Goal: Navigation & Orientation: Understand site structure

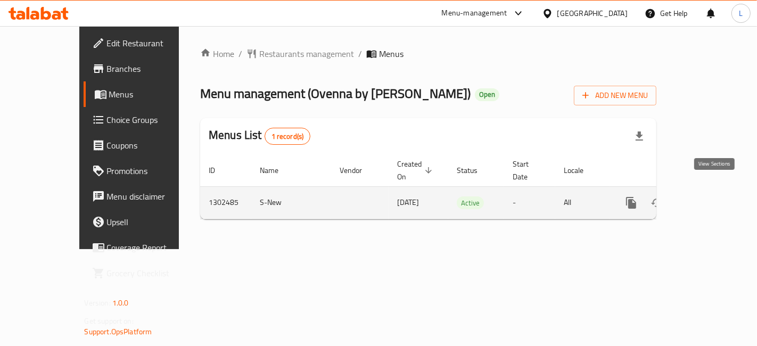
click at [713, 190] on link "enhanced table" at bounding box center [708, 203] width 26 height 26
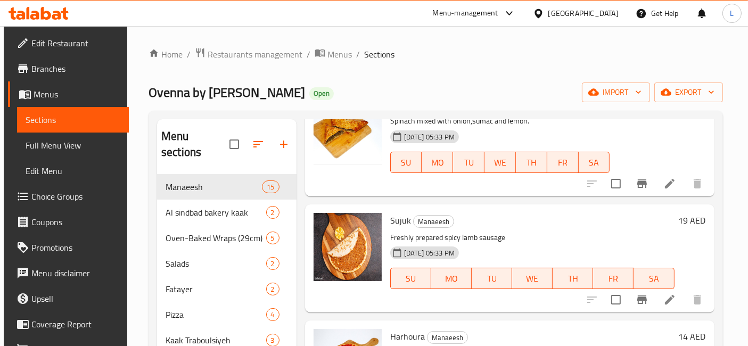
scroll to position [1437, 0]
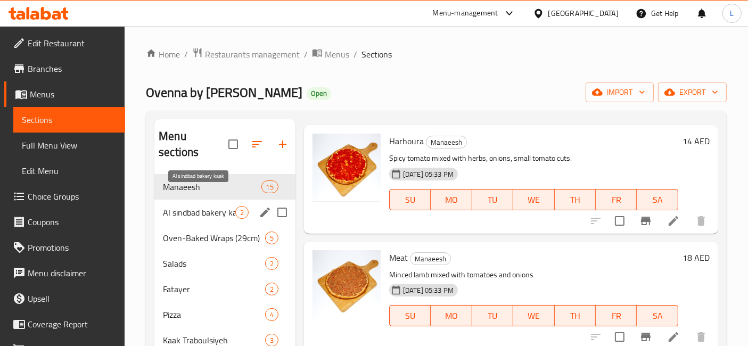
click at [198, 206] on span "Al sindbad bakery kaak" at bounding box center [199, 212] width 72 height 13
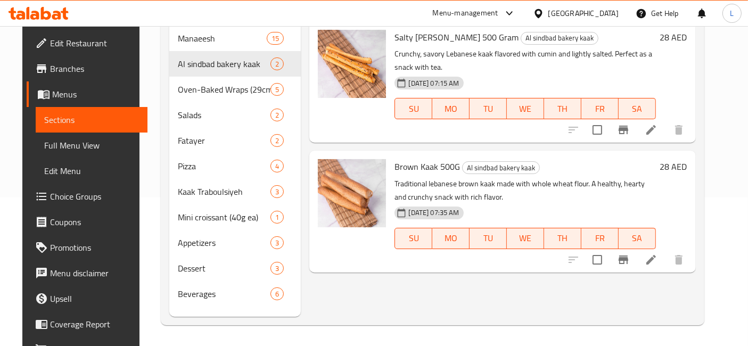
scroll to position [30, 0]
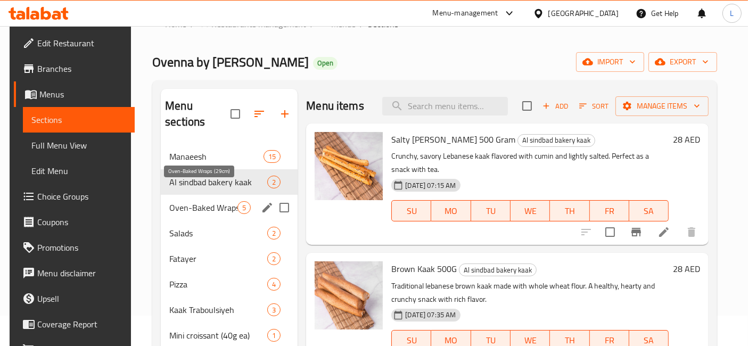
click at [206, 201] on span "Oven-Baked Wraps (29cm)" at bounding box center [203, 207] width 68 height 13
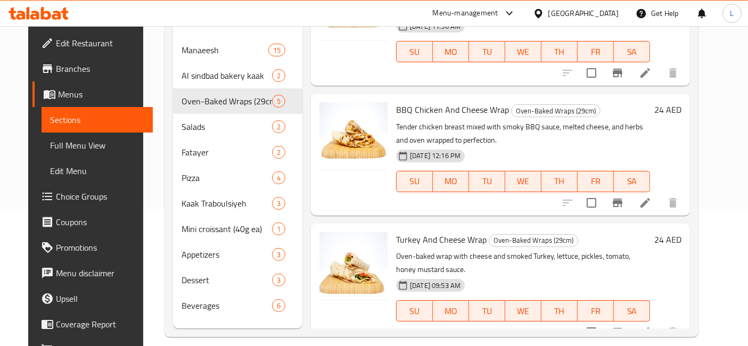
scroll to position [149, 0]
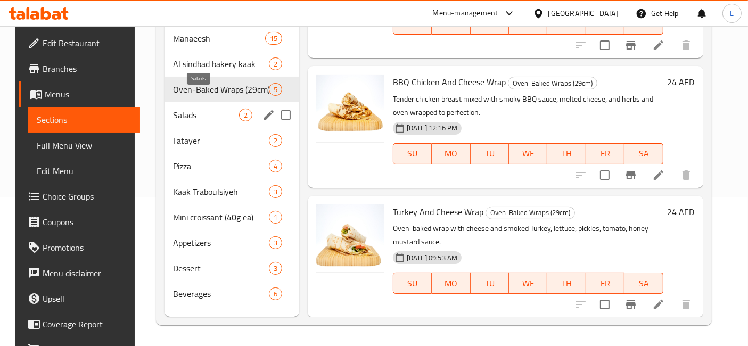
click at [180, 109] on span "Salads" at bounding box center [206, 115] width 66 height 13
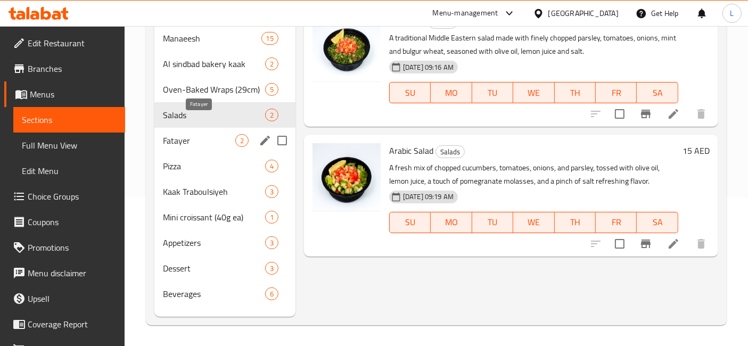
click at [183, 134] on span "Fatayer" at bounding box center [199, 140] width 72 height 13
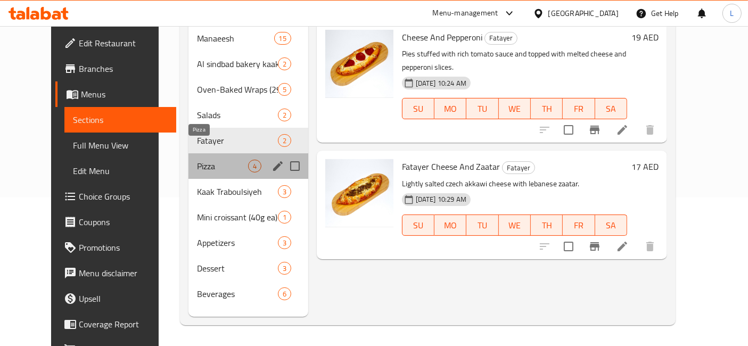
click at [197, 160] on span "Pizza" at bounding box center [222, 166] width 51 height 13
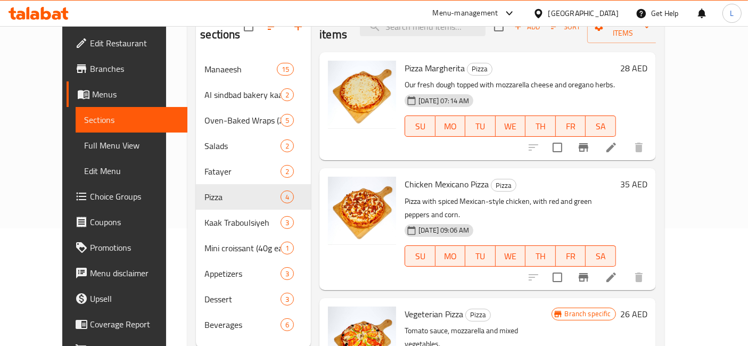
scroll to position [149, 0]
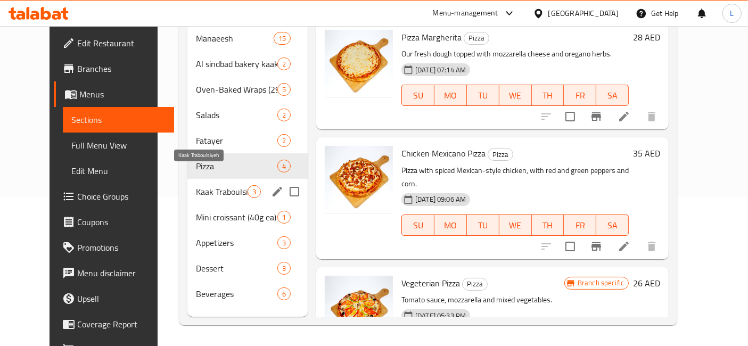
click at [196, 185] on span "Kaak Traboulsiyeh" at bounding box center [222, 191] width 52 height 13
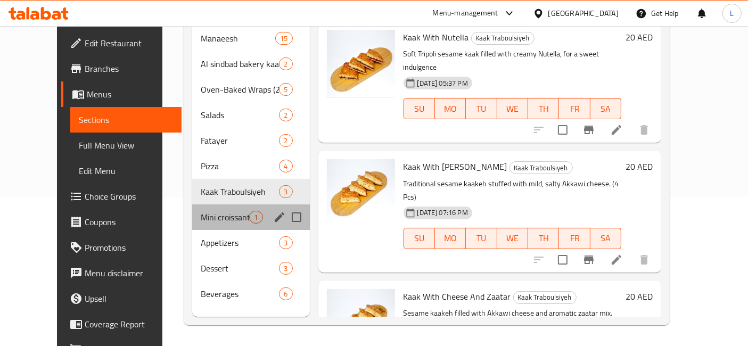
click at [215, 204] on div "Mini croissant (40g ea) 1" at bounding box center [250, 217] width 117 height 26
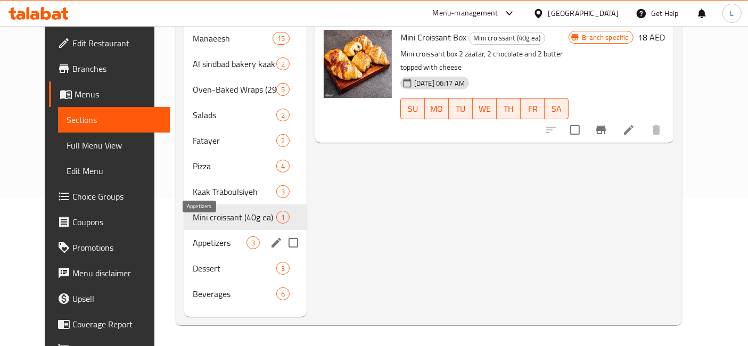
click at [193, 236] on span "Appetizers" at bounding box center [219, 242] width 53 height 13
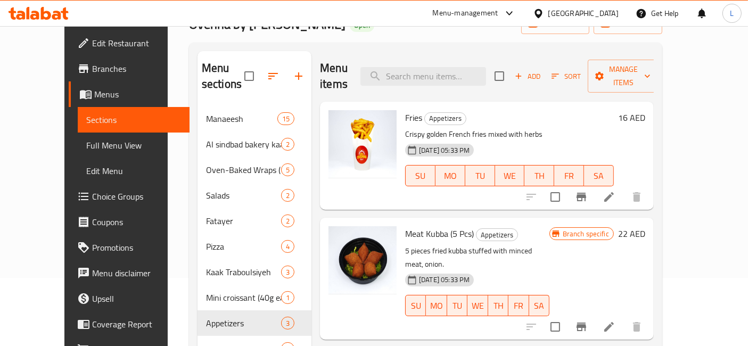
scroll to position [149, 0]
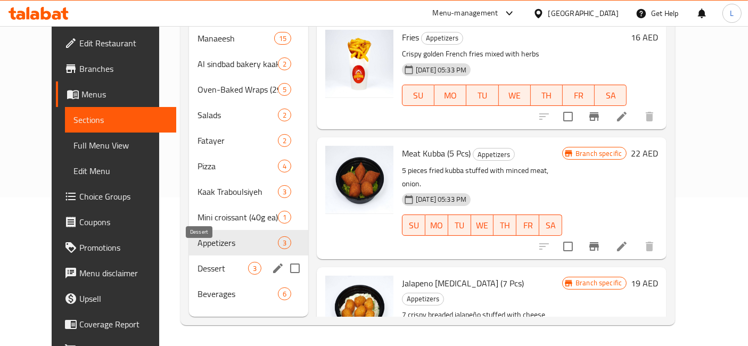
click at [197, 262] on span "Dessert" at bounding box center [222, 268] width 51 height 13
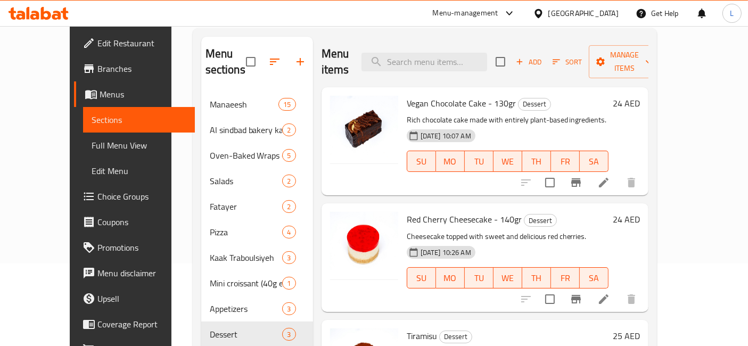
scroll to position [149, 0]
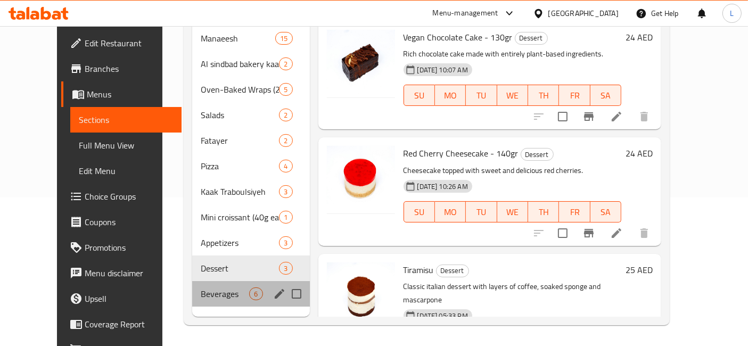
click at [194, 284] on div "Beverages 6" at bounding box center [250, 294] width 117 height 26
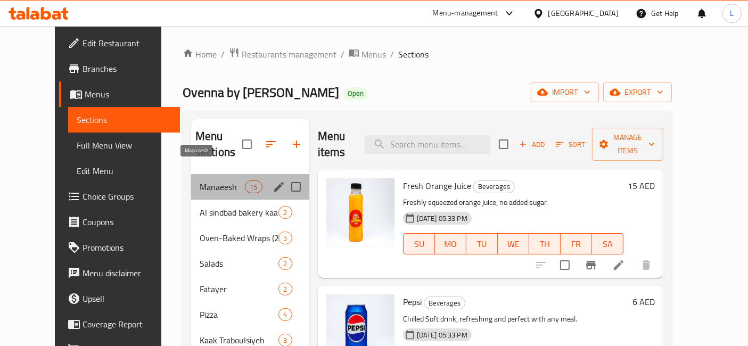
click at [202, 180] on span "Manaeesh" at bounding box center [222, 186] width 45 height 13
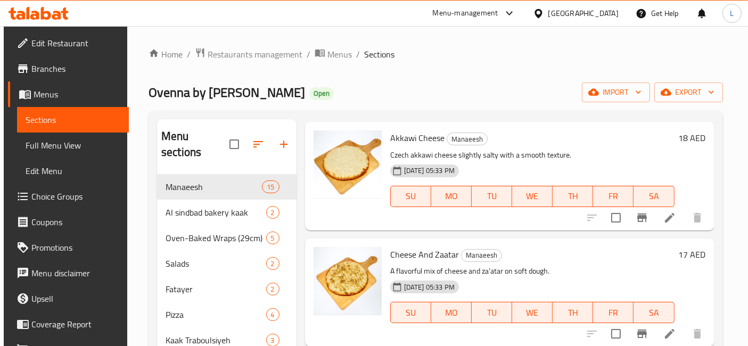
scroll to position [177, 0]
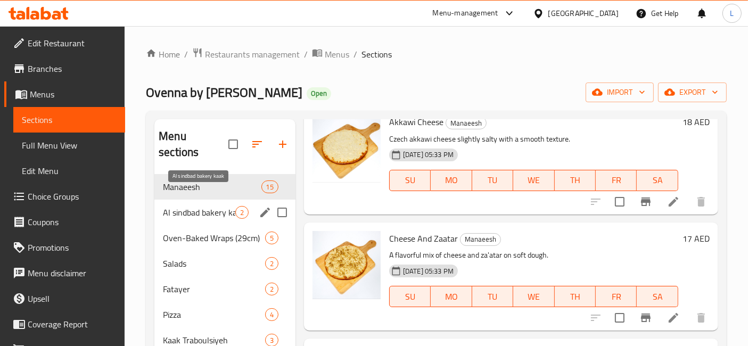
click at [187, 206] on span "Al sindbad bakery kaak" at bounding box center [199, 212] width 72 height 13
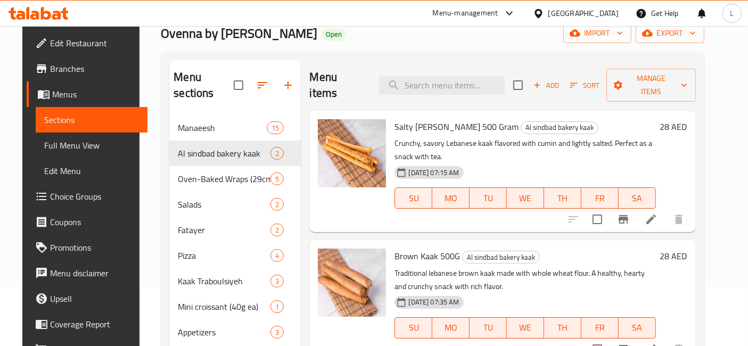
scroll to position [118, 0]
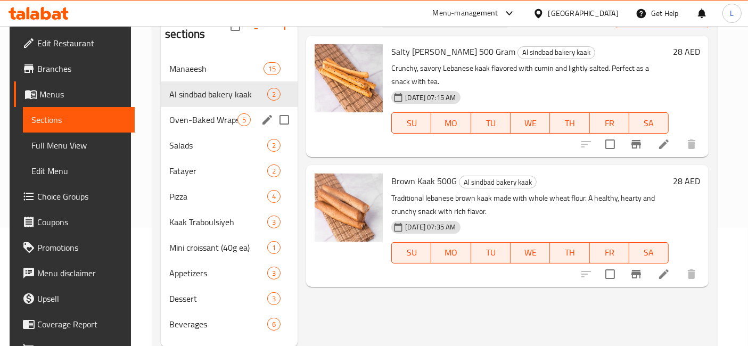
click at [203, 113] on span "Oven-Baked Wraps (29cm)" at bounding box center [203, 119] width 68 height 13
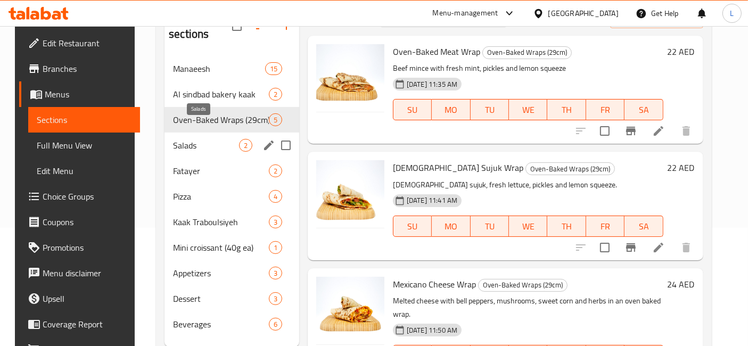
click at [176, 139] on span "Salads" at bounding box center [206, 145] width 66 height 13
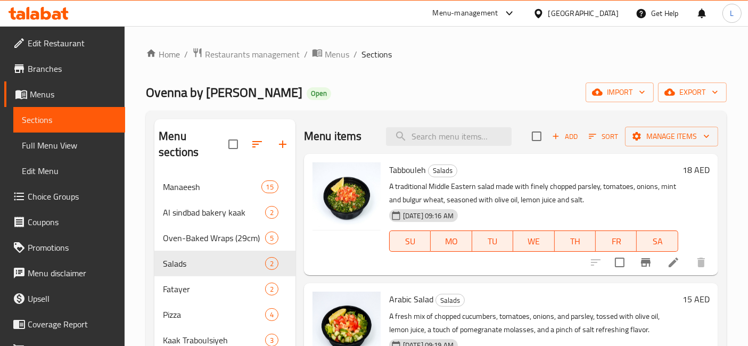
click at [52, 12] on icon at bounding box center [39, 13] width 60 height 13
